Goal: Task Accomplishment & Management: Use online tool/utility

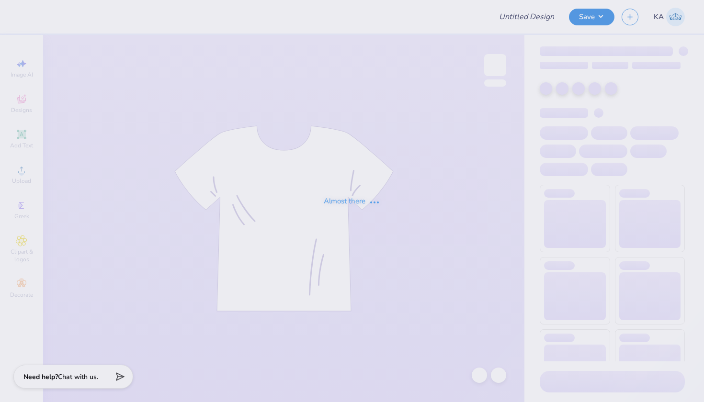
type input "Widen Your Perspective"
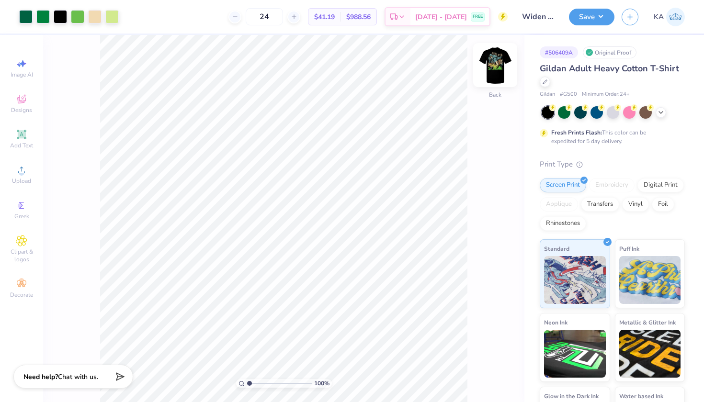
click at [495, 65] on img at bounding box center [495, 65] width 38 height 38
click at [495, 75] on img at bounding box center [495, 65] width 38 height 38
click at [495, 75] on img at bounding box center [494, 65] width 19 height 19
click at [493, 67] on img at bounding box center [495, 65] width 38 height 38
click at [498, 66] on img at bounding box center [495, 65] width 38 height 38
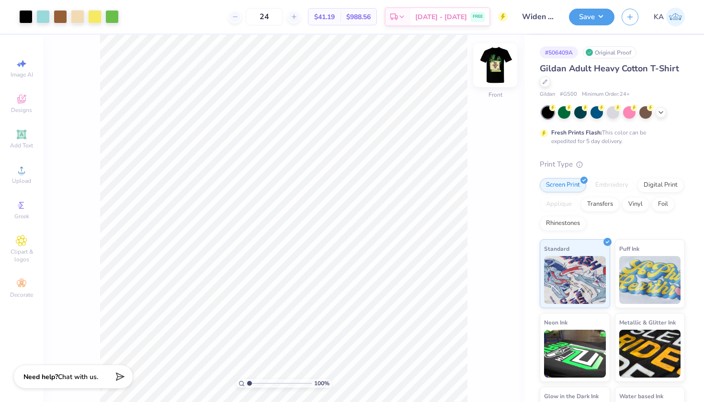
click at [497, 63] on img at bounding box center [495, 65] width 38 height 38
type input "1.48"
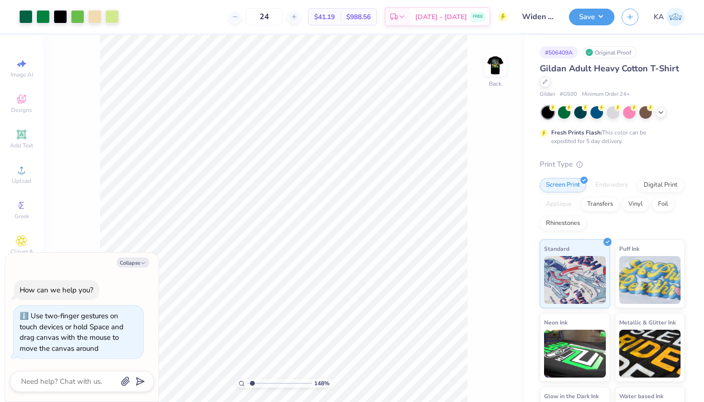
type textarea "x"
drag, startPoint x: 252, startPoint y: 383, endPoint x: 264, endPoint y: 384, distance: 11.5
click at [264, 384] on input "range" at bounding box center [279, 383] width 65 height 9
type input "7.22"
drag, startPoint x: 262, startPoint y: 383, endPoint x: 289, endPoint y: 382, distance: 26.8
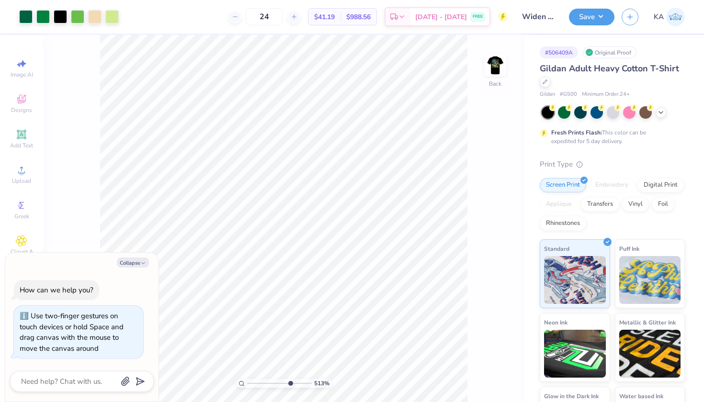
click at [289, 382] on input "range" at bounding box center [279, 383] width 65 height 9
type textarea "x"
drag, startPoint x: 283, startPoint y: 382, endPoint x: 198, endPoint y: 382, distance: 85.2
type input "1"
click at [198, 382] on div "100 %" at bounding box center [283, 218] width 367 height 367
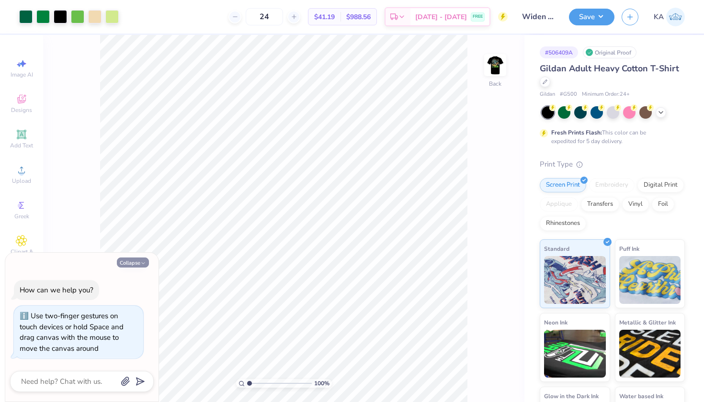
click at [127, 266] on button "Collapse" at bounding box center [133, 262] width 32 height 10
type textarea "x"
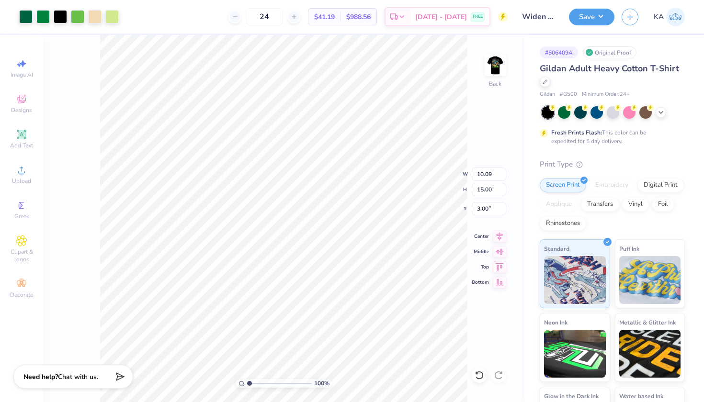
type input "4.05"
type input "6.01"
type input "4.33"
type input "6.43"
click at [659, 112] on icon at bounding box center [661, 112] width 8 height 8
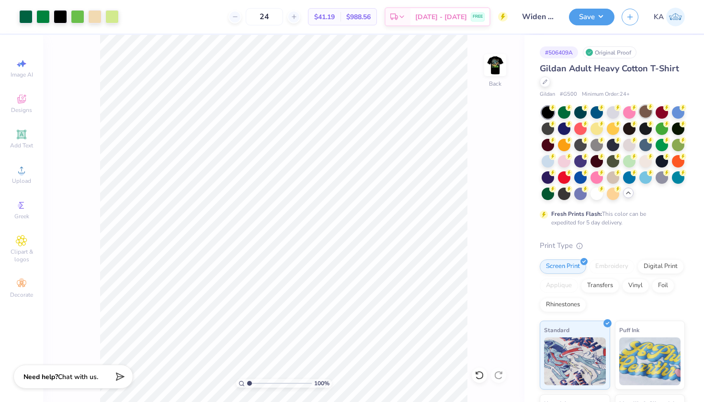
click at [645, 113] on div at bounding box center [645, 111] width 12 height 12
click at [582, 145] on div at bounding box center [580, 144] width 12 height 12
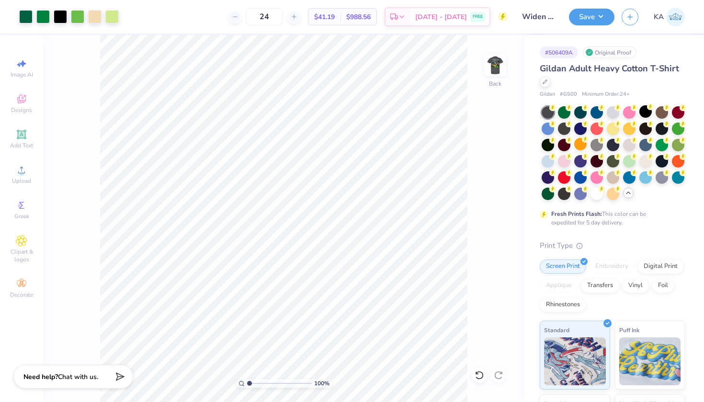
click at [613, 147] on div at bounding box center [612, 145] width 12 height 12
click at [547, 144] on div at bounding box center [547, 144] width 12 height 12
type input "6.92"
type input "10.28"
type input "6.05"
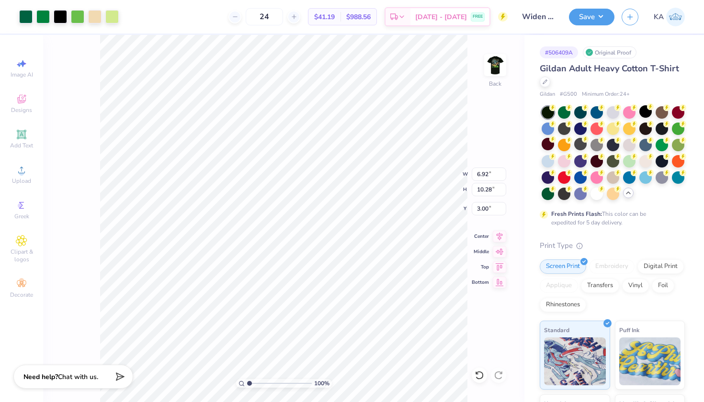
type input "8.99"
type input "5.80"
type input "8.62"
drag, startPoint x: 250, startPoint y: 382, endPoint x: 263, endPoint y: 382, distance: 12.9
click at [260, 382] on input "range" at bounding box center [279, 383] width 65 height 9
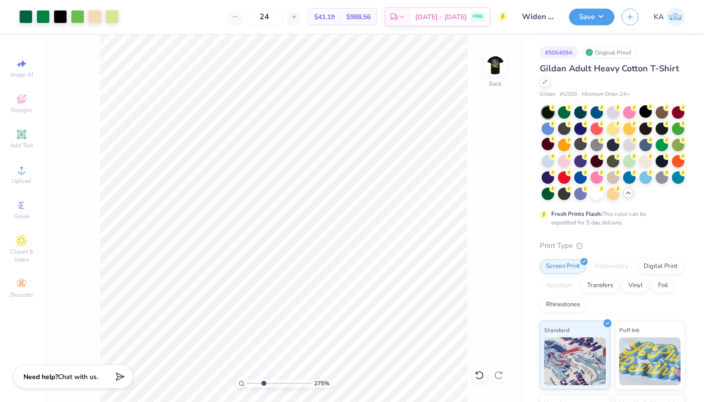
click at [263, 382] on input "range" at bounding box center [279, 383] width 65 height 9
drag, startPoint x: 263, startPoint y: 381, endPoint x: 219, endPoint y: 381, distance: 44.0
type input "1"
click at [219, 381] on div "100 %" at bounding box center [283, 218] width 367 height 367
click at [490, 63] on img at bounding box center [495, 65] width 38 height 38
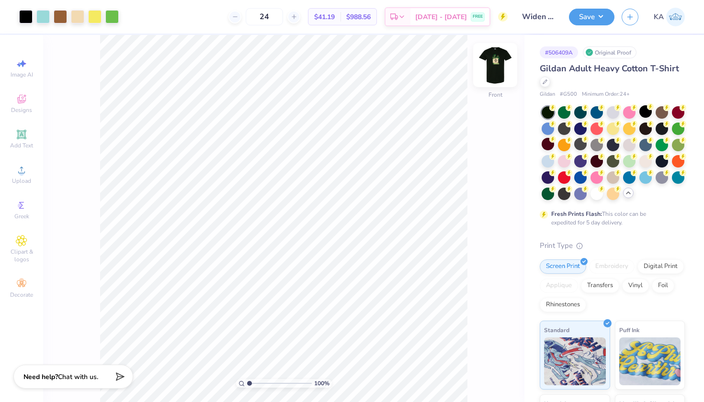
click at [509, 61] on img at bounding box center [495, 65] width 38 height 38
click at [500, 68] on img at bounding box center [495, 65] width 38 height 38
click at [21, 168] on icon at bounding box center [21, 169] width 11 height 11
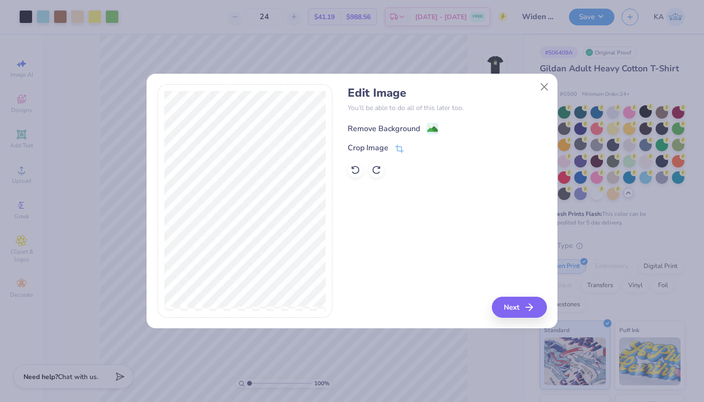
click at [431, 125] on image at bounding box center [432, 129] width 11 height 11
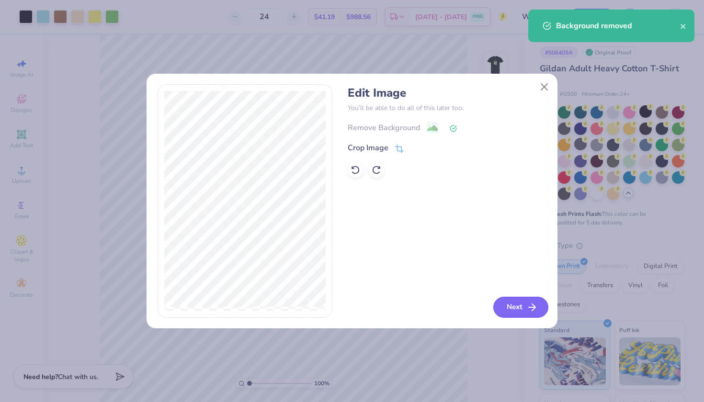
click at [508, 310] on button "Next" at bounding box center [520, 307] width 55 height 21
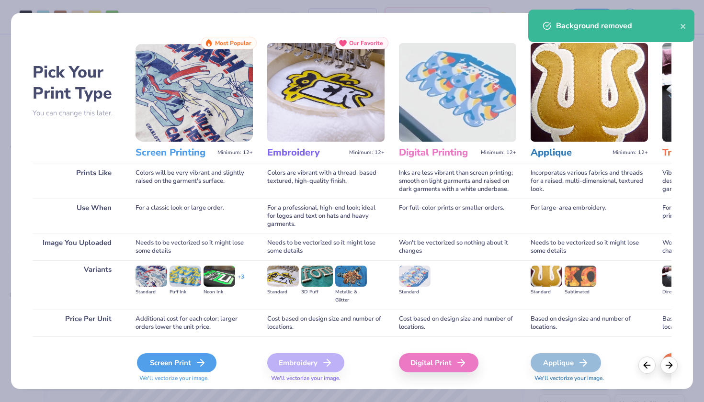
click at [194, 358] on div "Screen Print" at bounding box center [176, 362] width 79 height 19
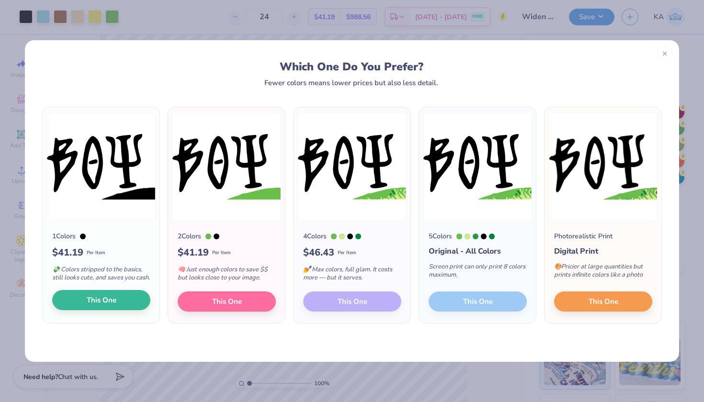
click at [76, 307] on button "This One" at bounding box center [101, 300] width 98 height 20
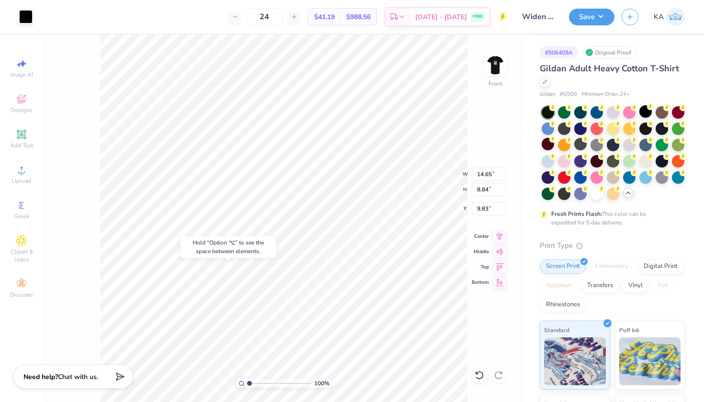
type input "18.38"
click at [90, 180] on div "100 % Front W 14.65 14.65 " H 8.84 8.84 " Y 18.38 18.38 " Center Middle Top Bot…" at bounding box center [283, 218] width 481 height 367
click at [26, 14] on div at bounding box center [25, 15] width 13 height 13
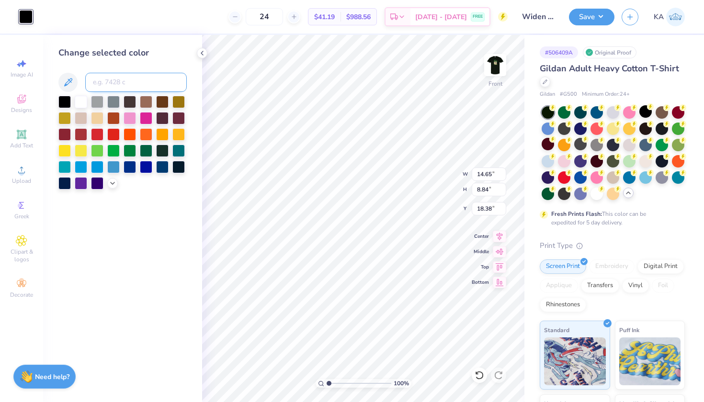
click at [107, 83] on input at bounding box center [135, 82] width 101 height 19
type input "7506"
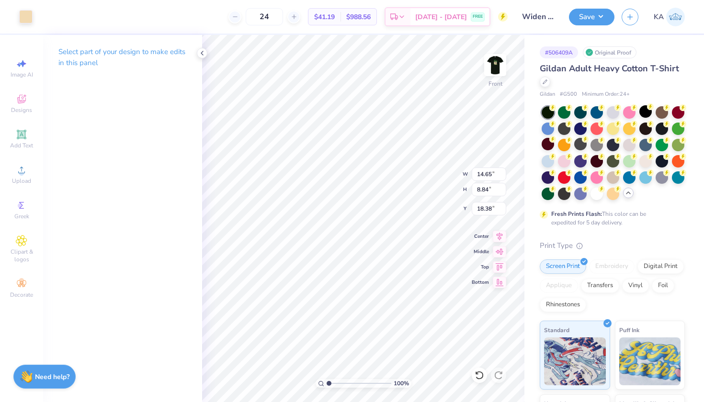
type input "4.70"
type input "2.84"
type input "18.00"
type input "3.22"
type input "1.94"
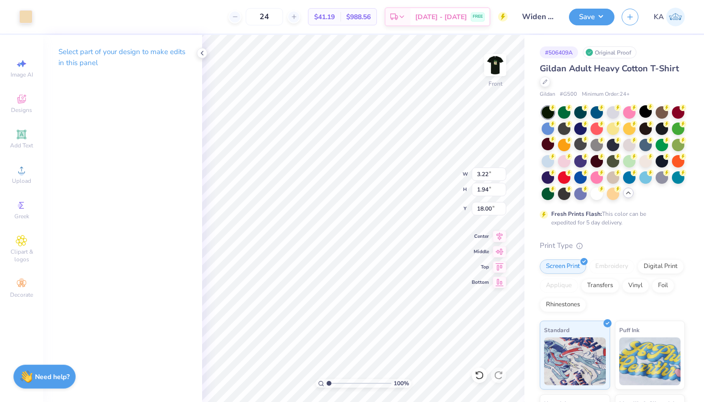
type input "18.25"
click at [331, 381] on input "range" at bounding box center [358, 383] width 65 height 9
type input "1.34"
click at [387, 318] on li "Ungroup" at bounding box center [414, 315] width 75 height 19
type input "18.22"
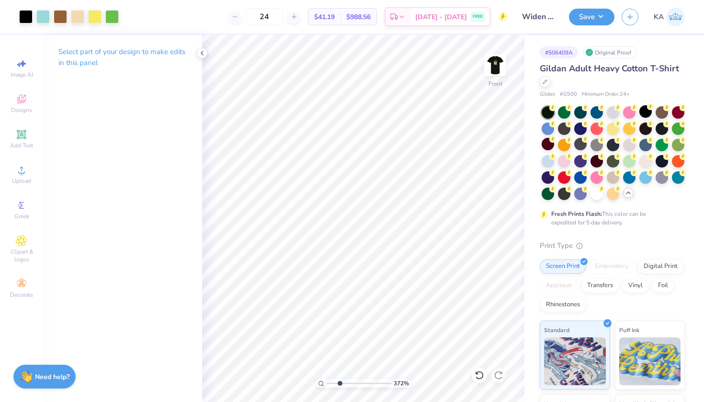
drag, startPoint x: 345, startPoint y: 380, endPoint x: 339, endPoint y: 379, distance: 5.9
click at [339, 379] on div "372 %" at bounding box center [362, 218] width 367 height 367
drag, startPoint x: 336, startPoint y: 382, endPoint x: 317, endPoint y: 382, distance: 18.7
type input "1"
click at [317, 382] on div "100 %" at bounding box center [363, 383] width 96 height 9
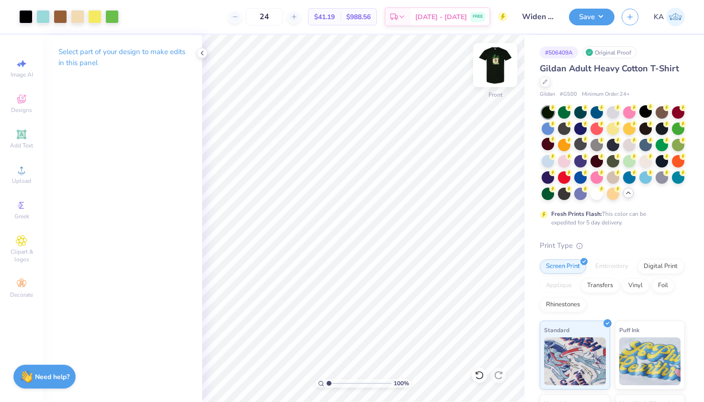
click at [490, 59] on img at bounding box center [495, 65] width 38 height 38
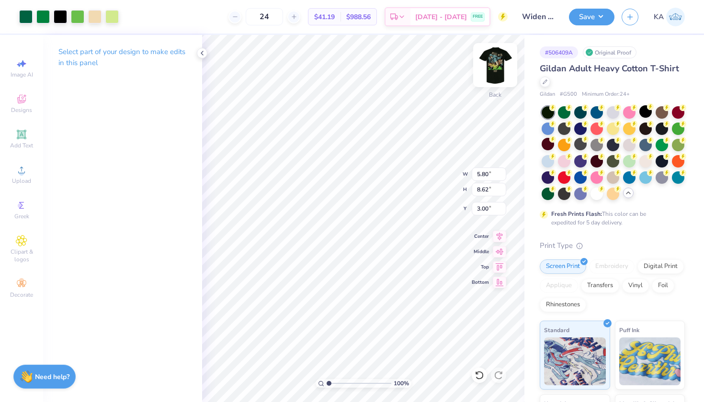
type input "3.97"
type input "5.90"
drag, startPoint x: 333, startPoint y: 381, endPoint x: 338, endPoint y: 381, distance: 5.3
click at [338, 381] on input "range" at bounding box center [358, 383] width 65 height 9
drag, startPoint x: 336, startPoint y: 384, endPoint x: 309, endPoint y: 384, distance: 27.3
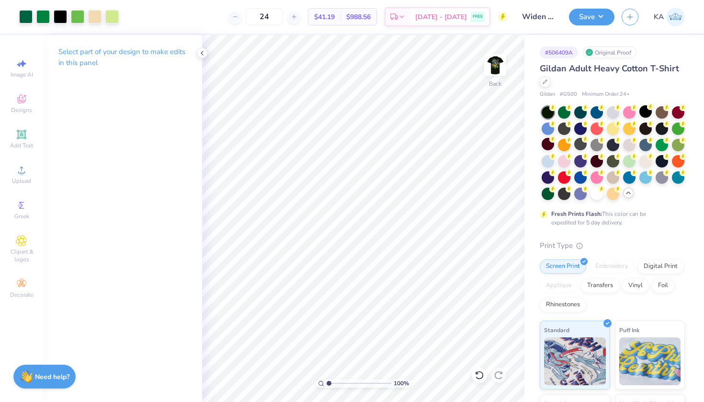
type input "1"
click at [309, 384] on div "100 %" at bounding box center [362, 218] width 367 height 367
click at [279, 17] on input "24" at bounding box center [264, 16] width 37 height 17
click at [283, 20] on input "12" at bounding box center [264, 16] width 37 height 17
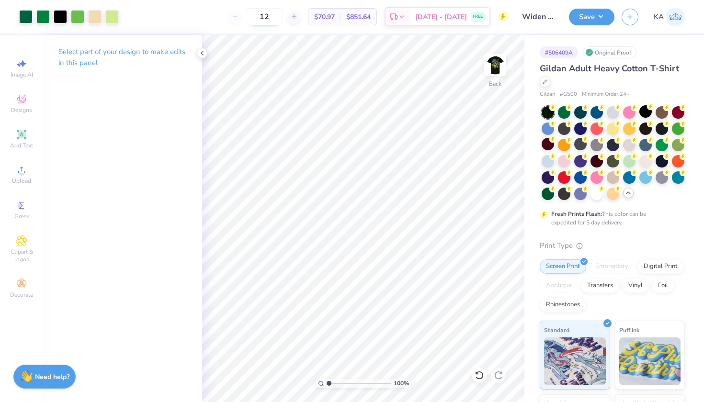
click at [283, 20] on input "12" at bounding box center [264, 16] width 37 height 17
type input "24"
click at [497, 71] on img at bounding box center [495, 65] width 38 height 38
click at [495, 71] on img at bounding box center [495, 65] width 38 height 38
click at [497, 68] on img at bounding box center [495, 65] width 38 height 38
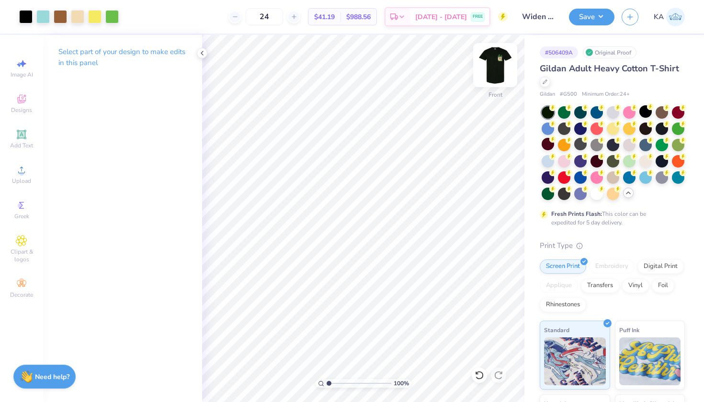
click at [497, 68] on img at bounding box center [495, 65] width 38 height 38
drag, startPoint x: 329, startPoint y: 385, endPoint x: 342, endPoint y: 385, distance: 12.9
click at [342, 385] on input "range" at bounding box center [358, 383] width 65 height 9
drag, startPoint x: 337, startPoint y: 385, endPoint x: 312, endPoint y: 382, distance: 25.5
click at [312, 382] on div "100 %" at bounding box center [362, 218] width 367 height 367
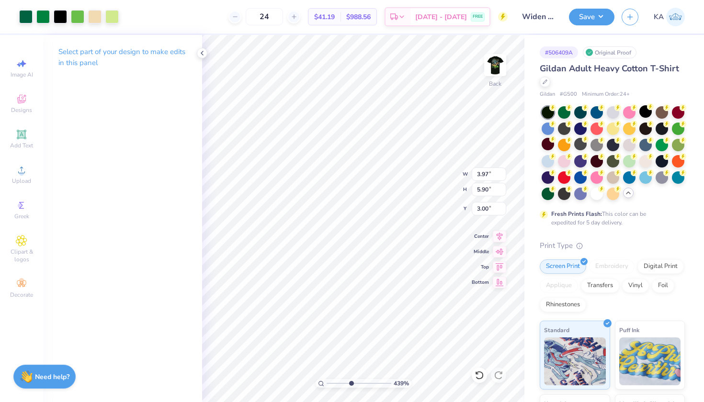
drag, startPoint x: 332, startPoint y: 383, endPoint x: 350, endPoint y: 383, distance: 18.7
click at [350, 383] on input "range" at bounding box center [358, 383] width 65 height 9
drag, startPoint x: 350, startPoint y: 380, endPoint x: 306, endPoint y: 380, distance: 44.5
type input "1"
click at [306, 380] on div "100 %" at bounding box center [362, 218] width 367 height 367
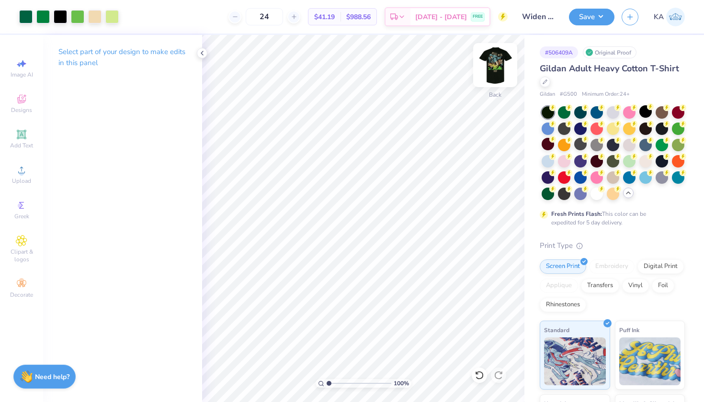
click at [491, 69] on img at bounding box center [495, 65] width 38 height 38
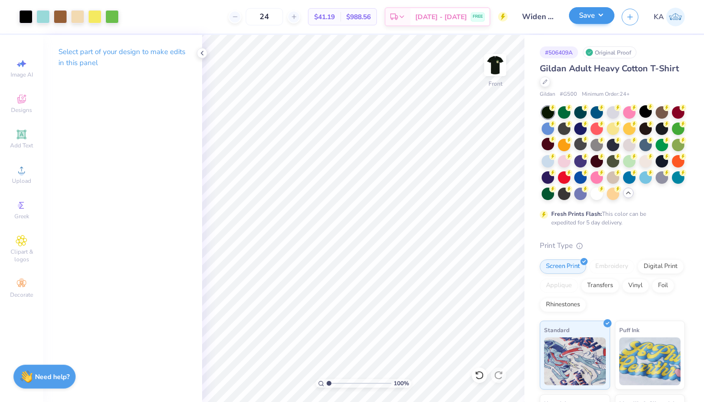
click at [600, 15] on button "Save" at bounding box center [591, 15] width 45 height 17
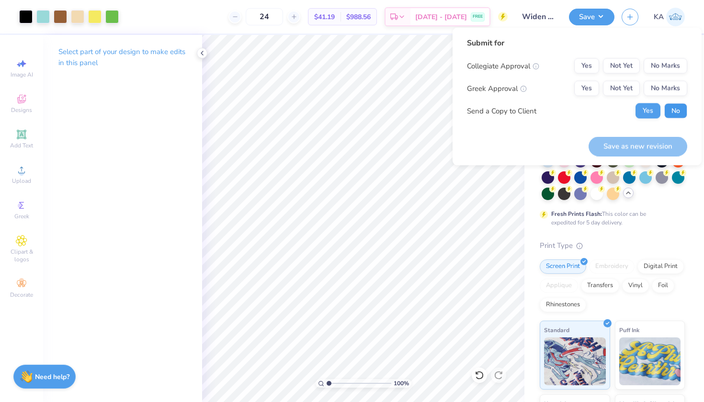
click at [670, 113] on button "No" at bounding box center [675, 110] width 23 height 15
click at [655, 84] on button "No Marks" at bounding box center [665, 88] width 44 height 15
click at [655, 62] on button "No Marks" at bounding box center [665, 65] width 44 height 15
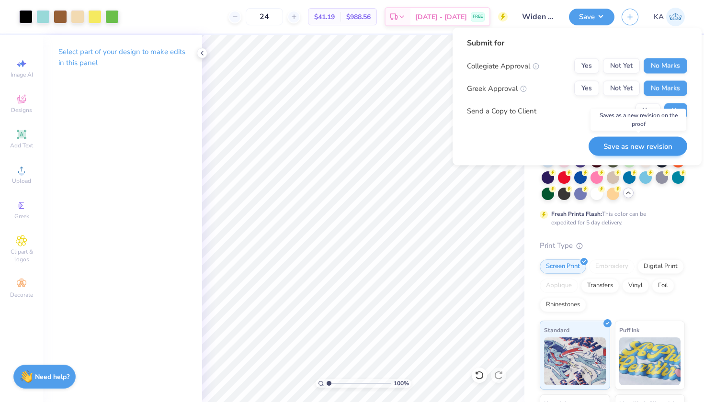
click at [620, 150] on button "Save as new revision" at bounding box center [637, 146] width 99 height 20
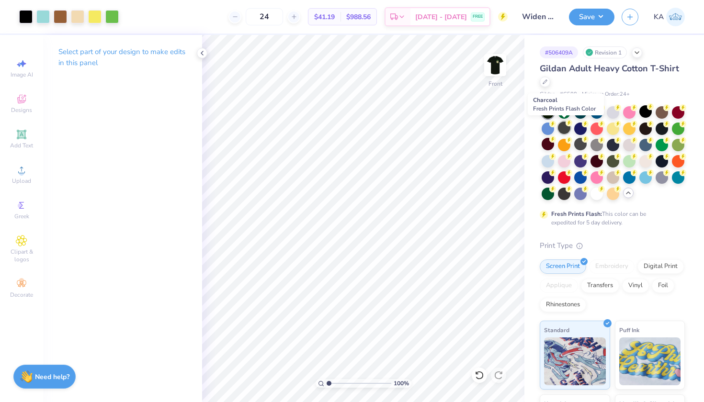
click at [565, 127] on div at bounding box center [564, 128] width 12 height 12
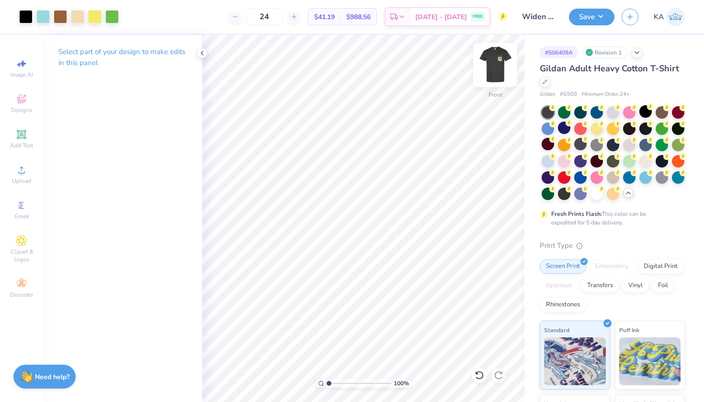
click at [491, 71] on img at bounding box center [495, 65] width 38 height 38
click at [489, 72] on img at bounding box center [495, 65] width 38 height 38
click at [631, 131] on div at bounding box center [629, 128] width 12 height 12
click at [495, 59] on img at bounding box center [495, 65] width 38 height 38
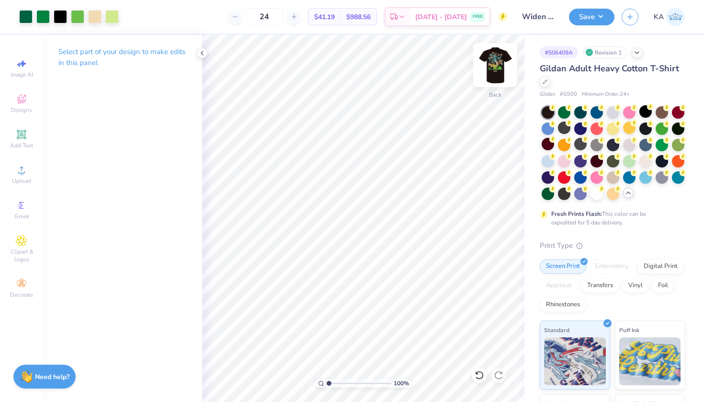
click at [495, 61] on img at bounding box center [495, 65] width 38 height 38
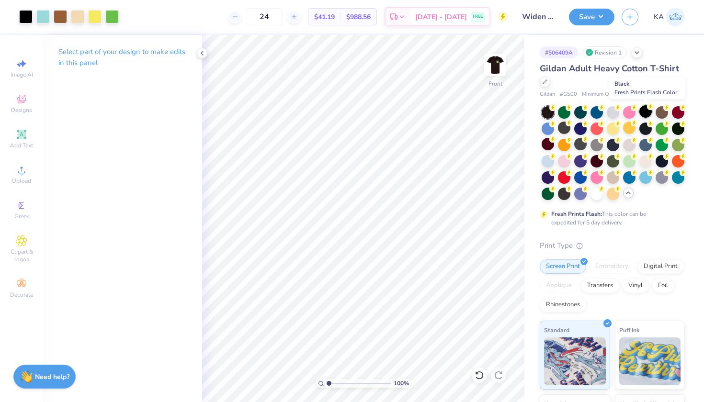
click at [645, 112] on div at bounding box center [645, 111] width 12 height 12
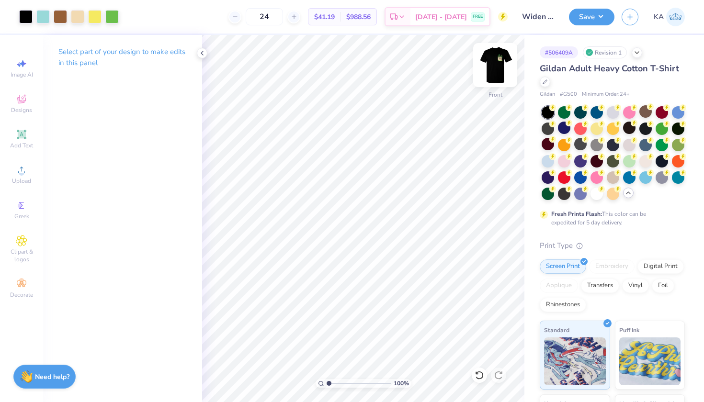
click at [500, 73] on img at bounding box center [495, 65] width 38 height 38
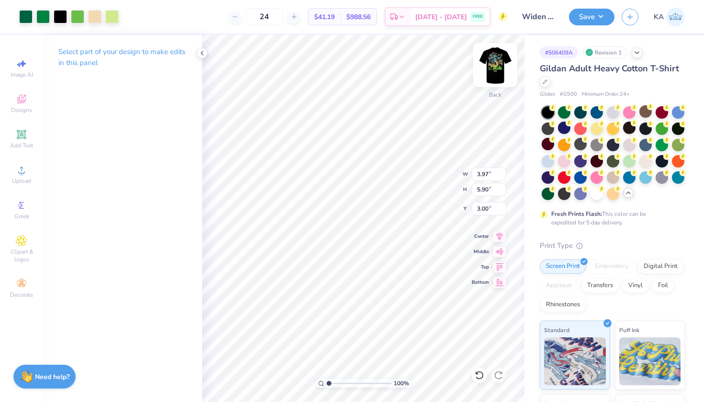
type input "6.35"
type input "9.43"
type input "6.60"
type input "9.81"
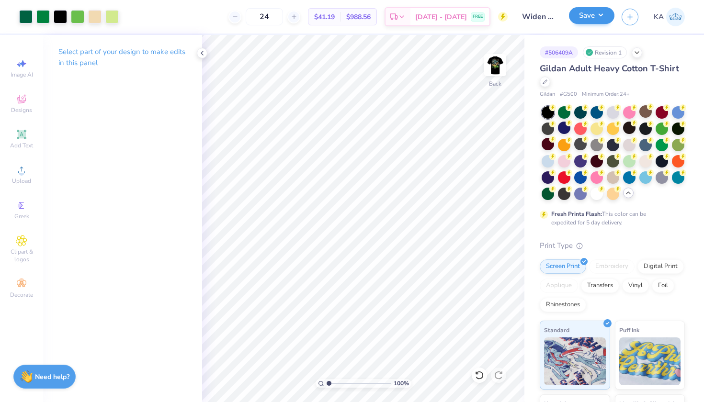
click at [576, 17] on button "Save" at bounding box center [591, 15] width 45 height 17
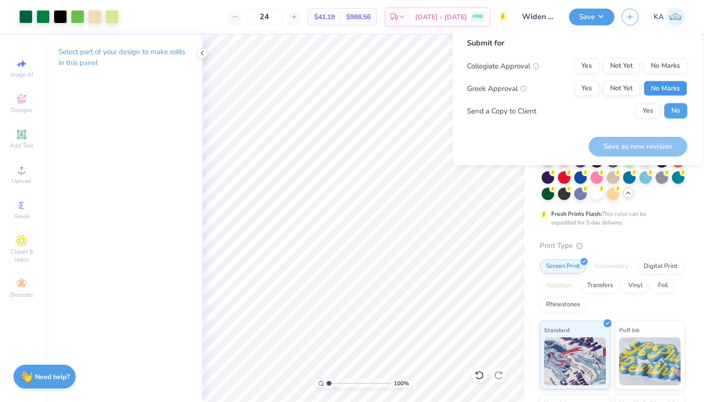
click at [651, 92] on button "No Marks" at bounding box center [665, 88] width 44 height 15
click at [652, 73] on button "No Marks" at bounding box center [665, 65] width 44 height 15
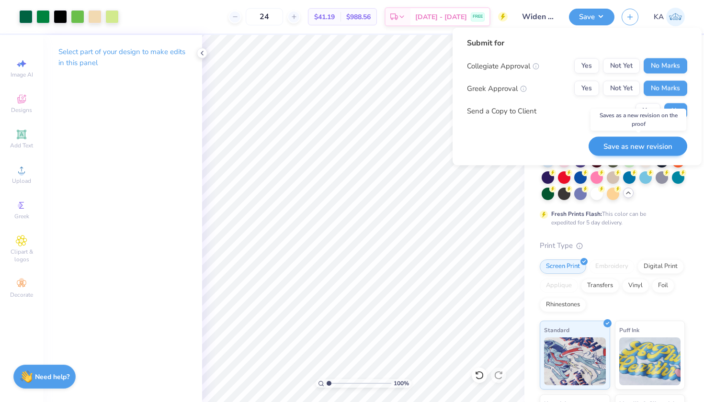
click at [631, 148] on button "Save as new revision" at bounding box center [637, 146] width 99 height 20
